Goal: Information Seeking & Learning: Learn about a topic

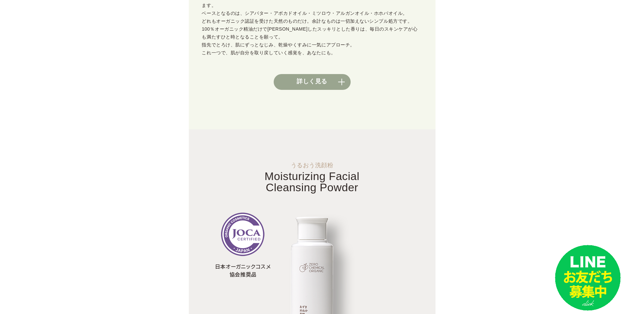
scroll to position [197, 0]
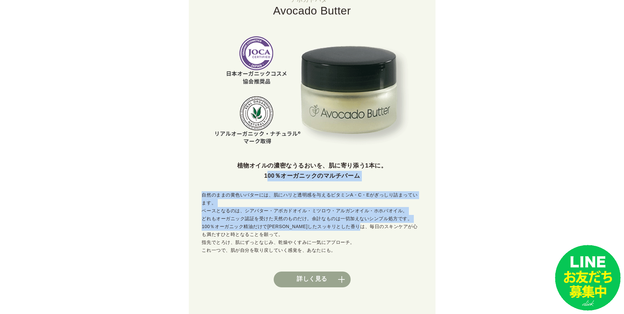
drag, startPoint x: 363, startPoint y: 218, endPoint x: 234, endPoint y: 176, distance: 135.5
click at [234, 176] on div "植物オイルの濃密なうるおいを、肌に寄り添う1本に。 100％オーガニックのマルチバーム 自然のままの黄色いバターには、肌にハリと透明感を与えるビタミンA・C・…" at bounding box center [312, 224] width 247 height 127
click at [365, 219] on p "自然のままの黄色いバターには、肌にハリと透明感を与えるビタミンA・C・Eがぎっしり詰まっています。 ベースとなるのは、シアバター・アボカドオイル・ミツロウ・ア…" at bounding box center [312, 222] width 247 height 63
drag, startPoint x: 206, startPoint y: 194, endPoint x: 364, endPoint y: 219, distance: 159.5
click at [364, 219] on p "自然のままの黄色いバターには、肌にハリと透明感を与えるビタミンA・C・Eがぎっしり詰まっています。 ベースとなるのは、シアバター・アボカドオイル・ミツロウ・ア…" at bounding box center [312, 222] width 247 height 63
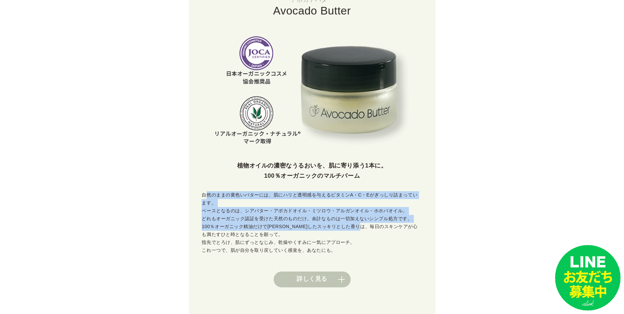
drag, startPoint x: 364, startPoint y: 219, endPoint x: 331, endPoint y: 271, distance: 61.1
click at [332, 271] on link "詳しく見る" at bounding box center [312, 279] width 77 height 16
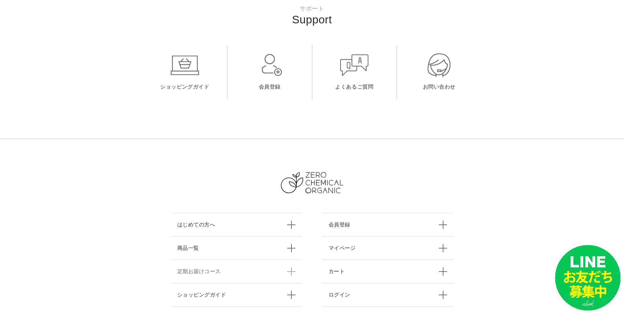
scroll to position [9309, 0]
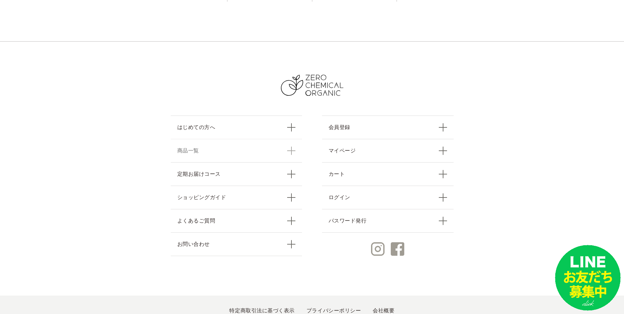
click at [246, 139] on link "商品一覧" at bounding box center [237, 150] width 132 height 23
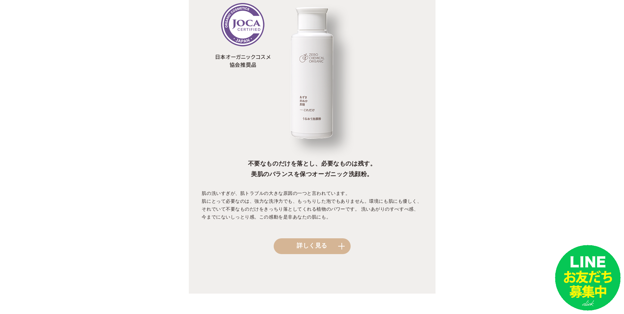
drag, startPoint x: 334, startPoint y: 115, endPoint x: 337, endPoint y: 187, distance: 71.8
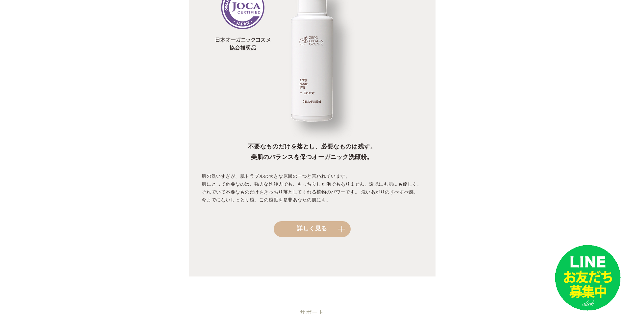
drag, startPoint x: 358, startPoint y: 161, endPoint x: 380, endPoint y: 130, distance: 37.9
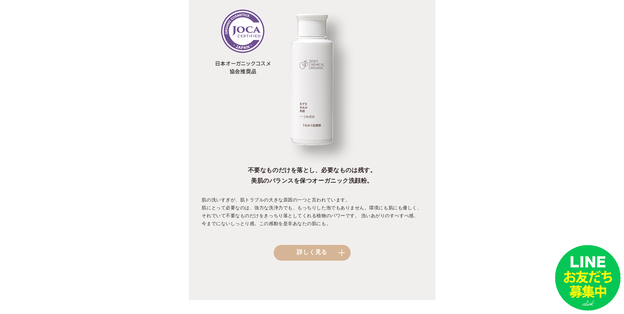
scroll to position [565, 0]
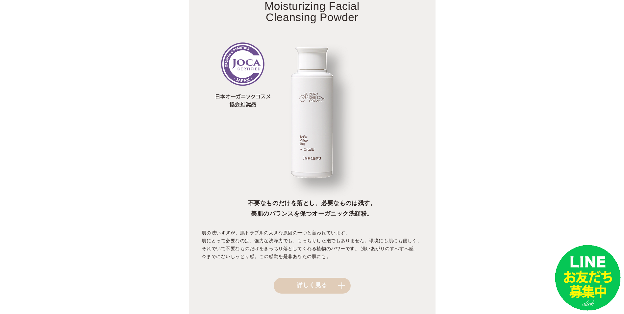
click at [302, 278] on link "詳しく見る" at bounding box center [312, 286] width 77 height 16
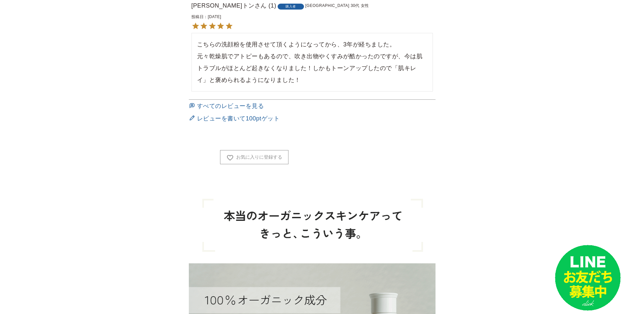
scroll to position [559, 0]
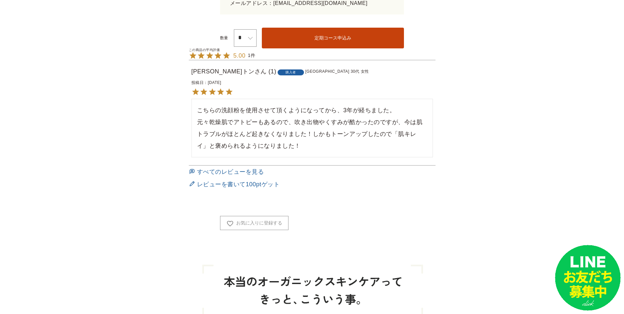
click at [217, 99] on div "こちらの洗顔粉を使用させて頂くようになってから、3年が経ちました。 元々乾燥肌でアトピーもあるので、吹き出物やくすみが酷かったのですが、今は肌トラブルがほとん…" at bounding box center [311, 128] width 241 height 59
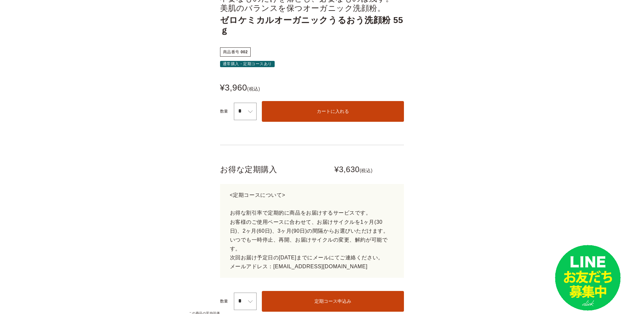
scroll to position [132, 0]
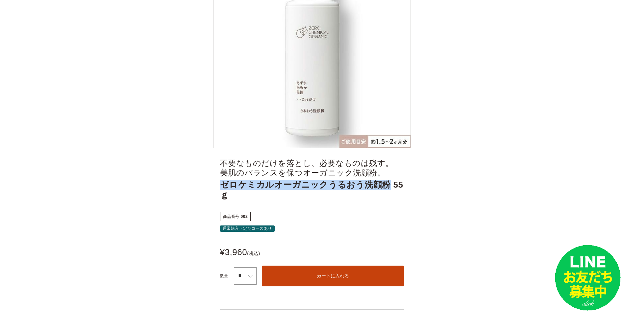
drag, startPoint x: 220, startPoint y: 185, endPoint x: 373, endPoint y: 185, distance: 153.0
click at [373, 185] on span "ゼロケミカルオーガニックうるおう洗顔粉 55ｇ" at bounding box center [312, 190] width 184 height 20
drag, startPoint x: 373, startPoint y: 185, endPoint x: 362, endPoint y: 185, distance: 10.5
copy span "ゼロケミカルオーガニックうるおう洗顔粉"
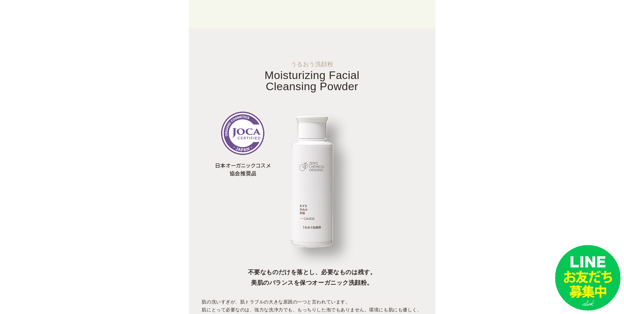
drag, startPoint x: 340, startPoint y: 116, endPoint x: 333, endPoint y: 168, distance: 52.2
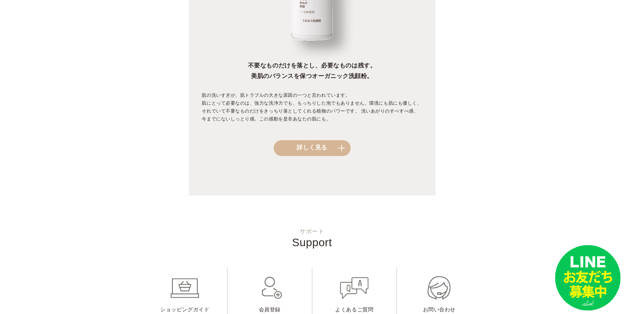
drag, startPoint x: 331, startPoint y: 162, endPoint x: 322, endPoint y: 207, distance: 45.6
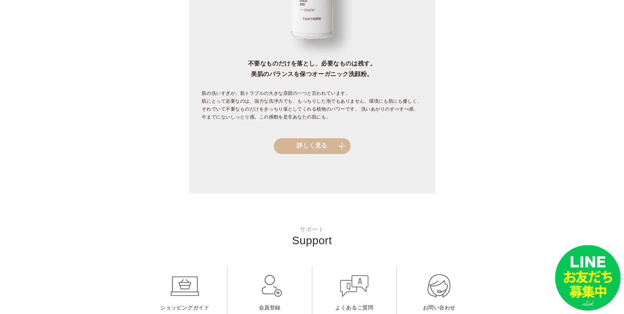
drag, startPoint x: 324, startPoint y: 180, endPoint x: 325, endPoint y: 165, distance: 15.2
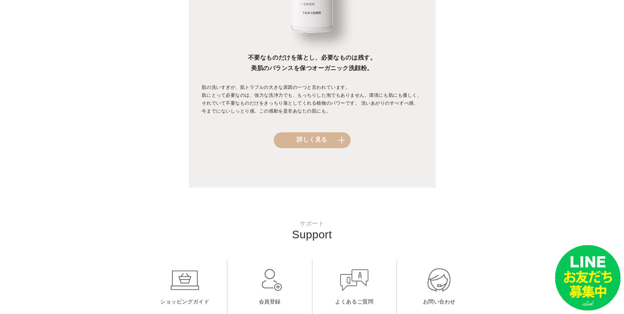
drag, startPoint x: 327, startPoint y: 179, endPoint x: 334, endPoint y: 141, distance: 38.5
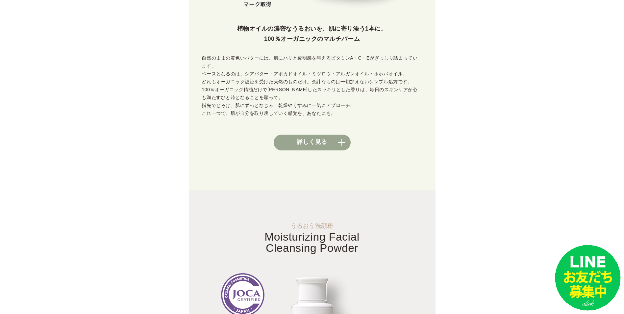
scroll to position [236, 0]
